Goal: Find specific page/section: Find specific page/section

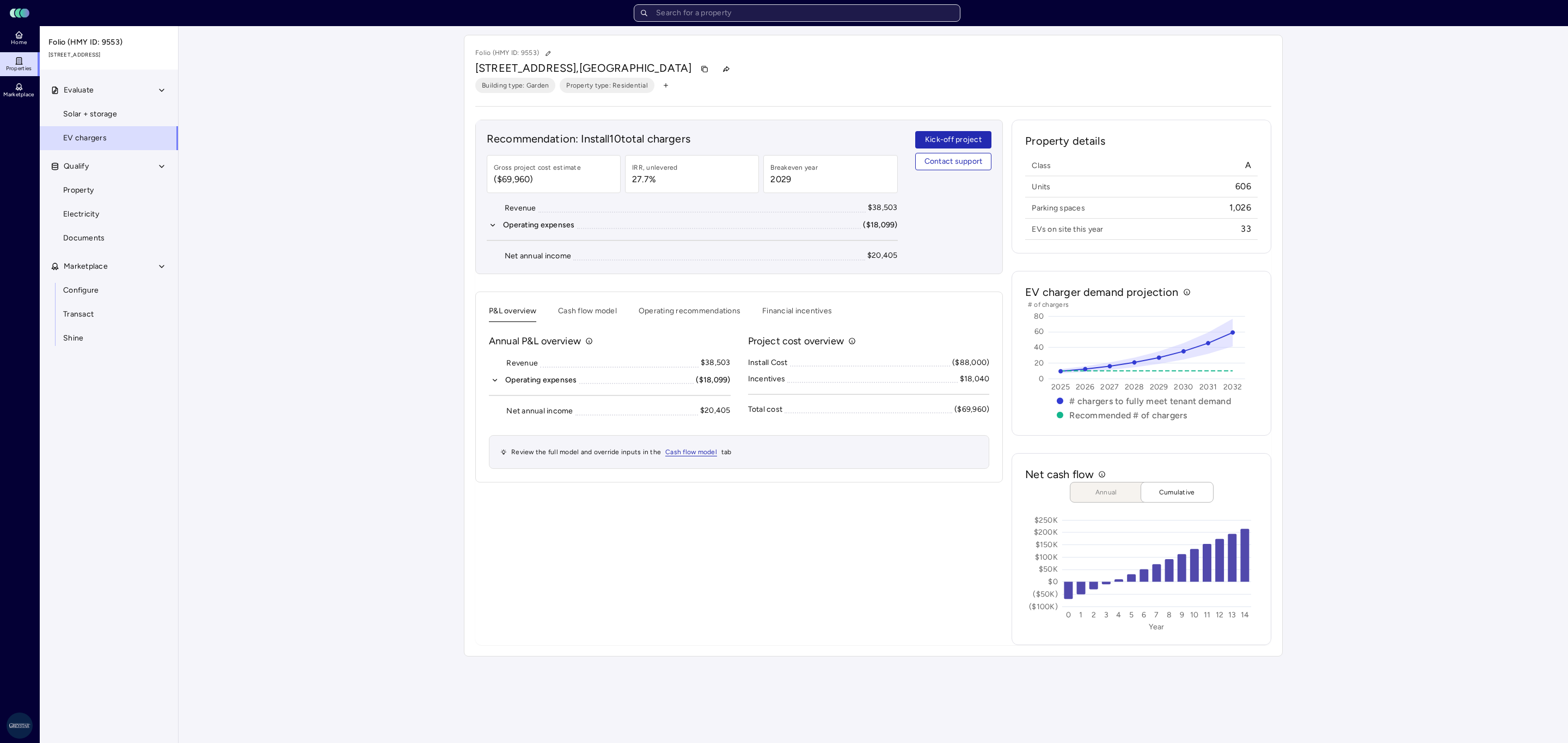
click at [742, 20] on input "text" at bounding box center [797, 13] width 327 height 17
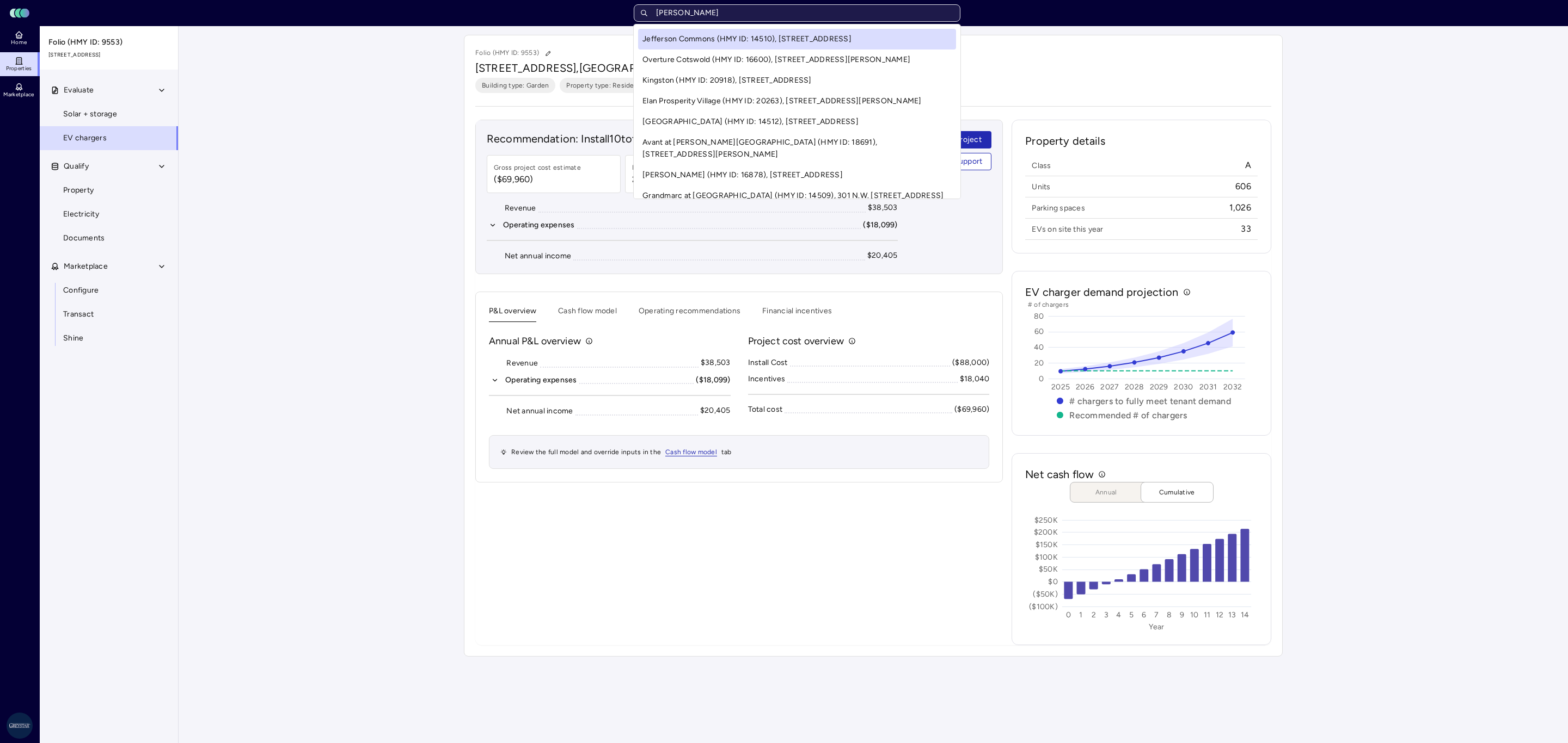
type input "charlotte"
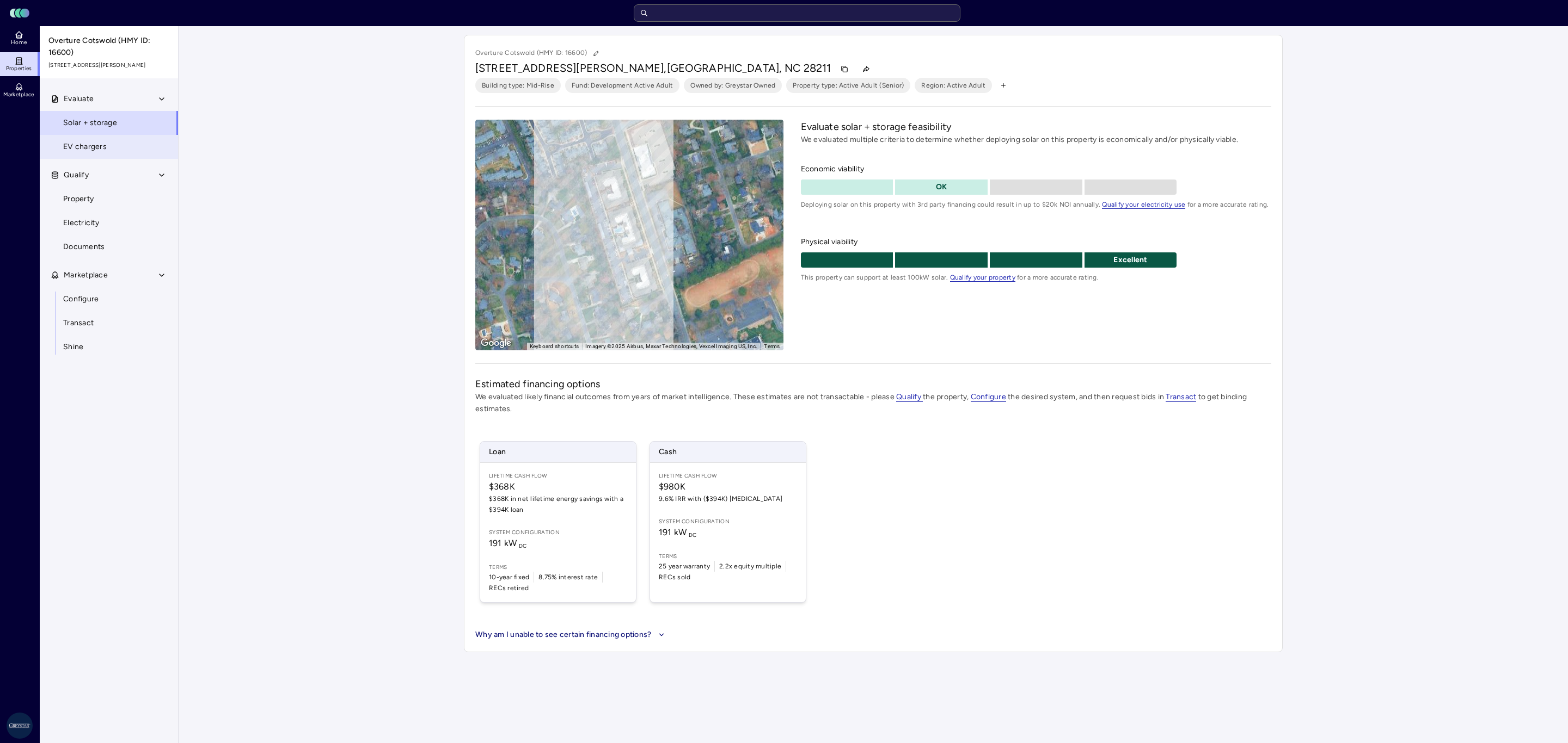
click at [114, 154] on link "EV chargers" at bounding box center [109, 147] width 140 height 24
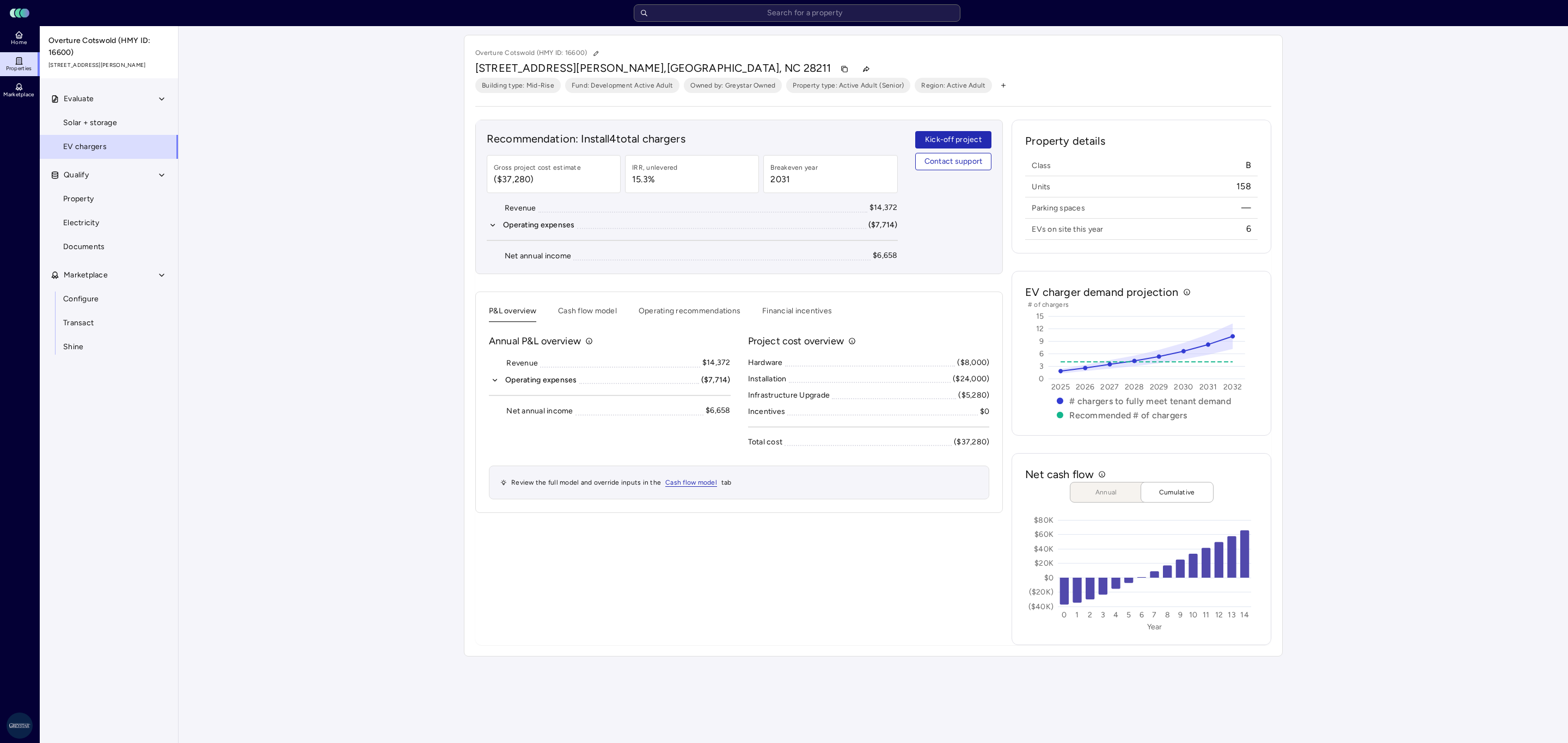
click at [1469, 430] on div "Your estimates have been updated Overture Cotswold (HMY ID: 16600) [STREET_ADDR…" at bounding box center [873, 346] width 1390 height 639
